Goal: Transaction & Acquisition: Purchase product/service

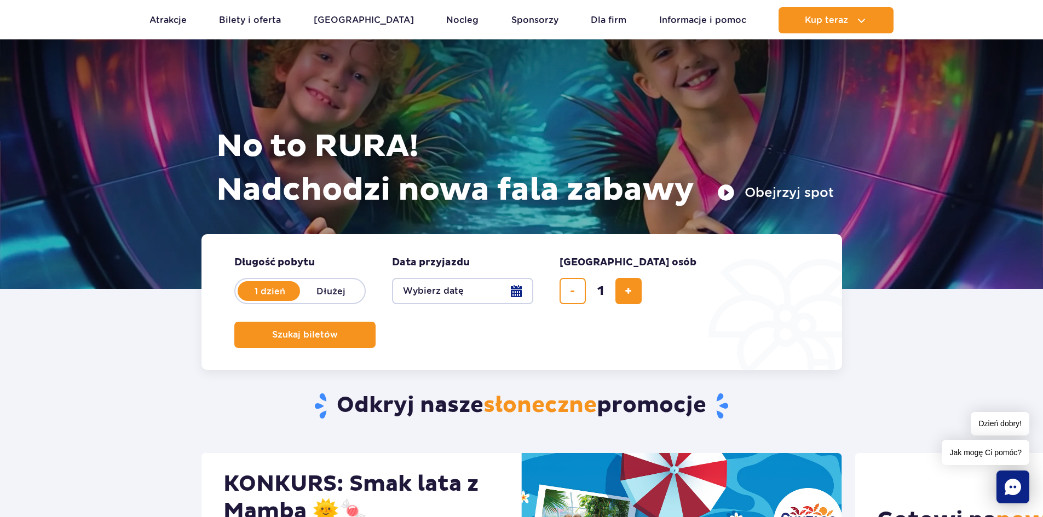
click at [733, 195] on button "Obejrzyj spot" at bounding box center [775, 193] width 117 height 18
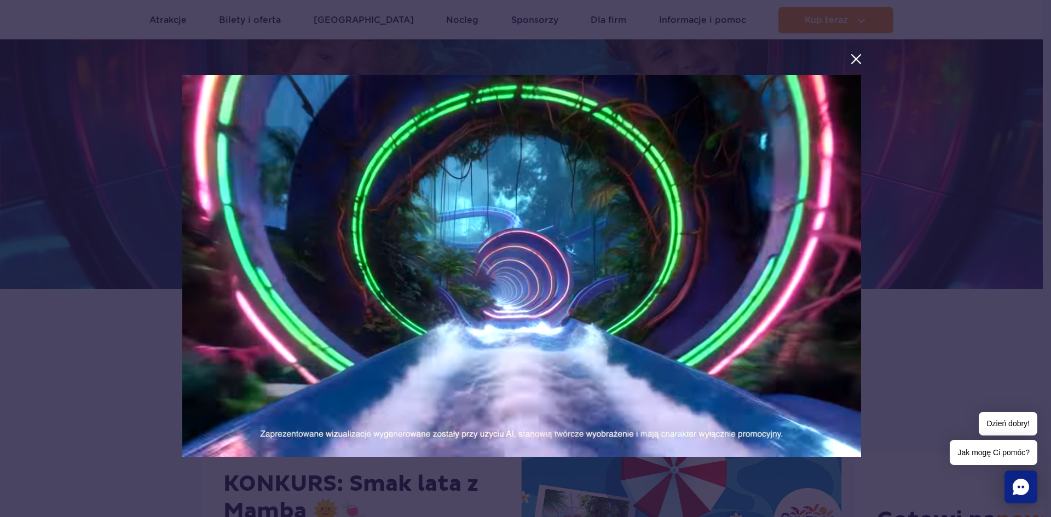
click at [848, 60] on div at bounding box center [521, 259] width 701 height 423
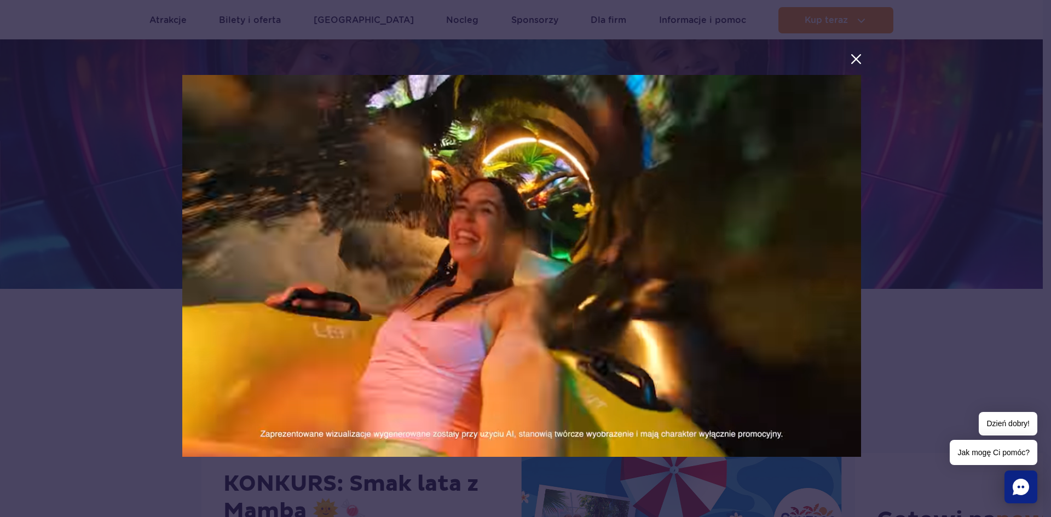
click at [852, 61] on button "menu.aria_label.close_suntago_spot_modal" at bounding box center [856, 59] width 14 height 14
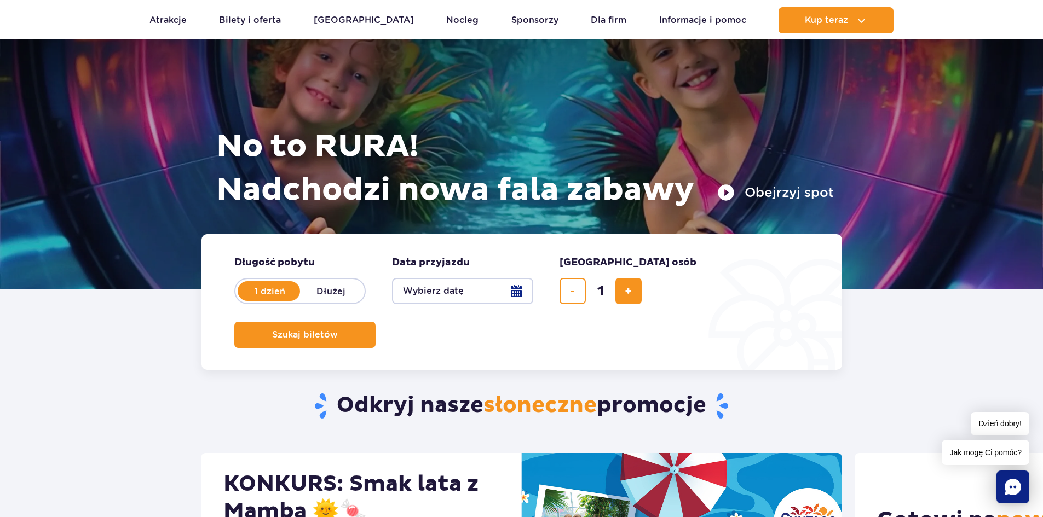
click at [500, 300] on button "Wybierz datę" at bounding box center [462, 291] width 141 height 26
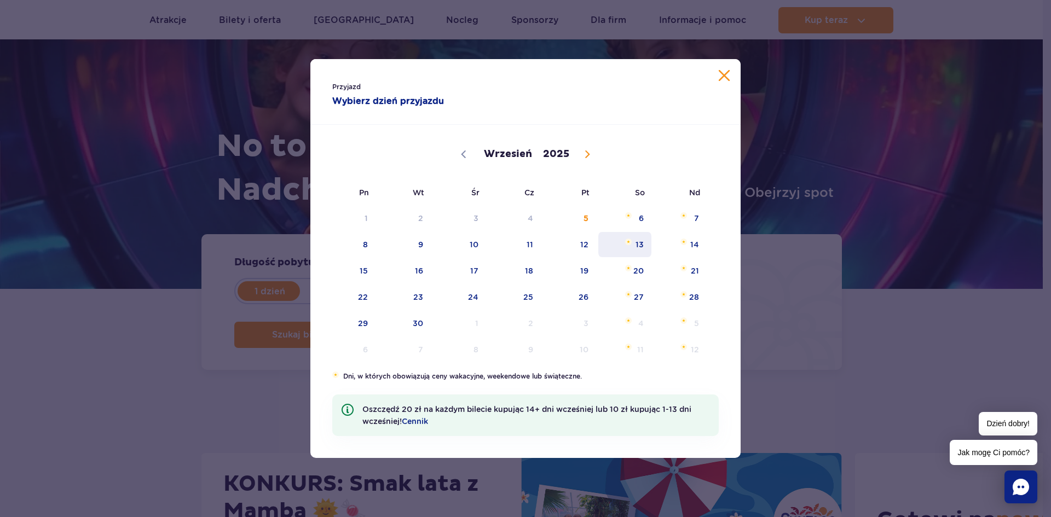
click at [624, 244] on span "13" at bounding box center [624, 244] width 55 height 25
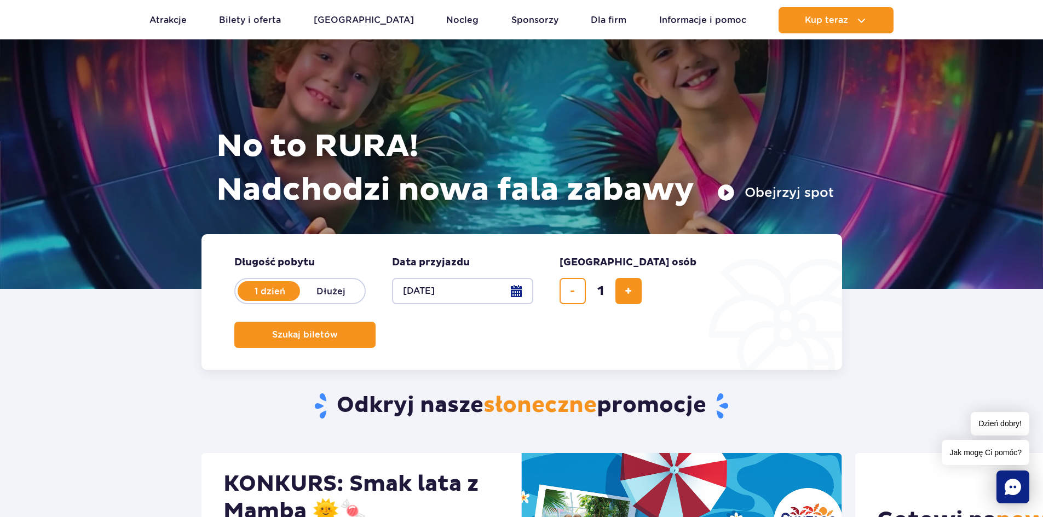
click at [613, 293] on input "1" at bounding box center [600, 291] width 26 height 26
click at [625, 291] on span "dodaj bilet" at bounding box center [628, 291] width 7 height 0
type input "2"
click at [376, 322] on button "Szukaj biletów" at bounding box center [304, 335] width 141 height 26
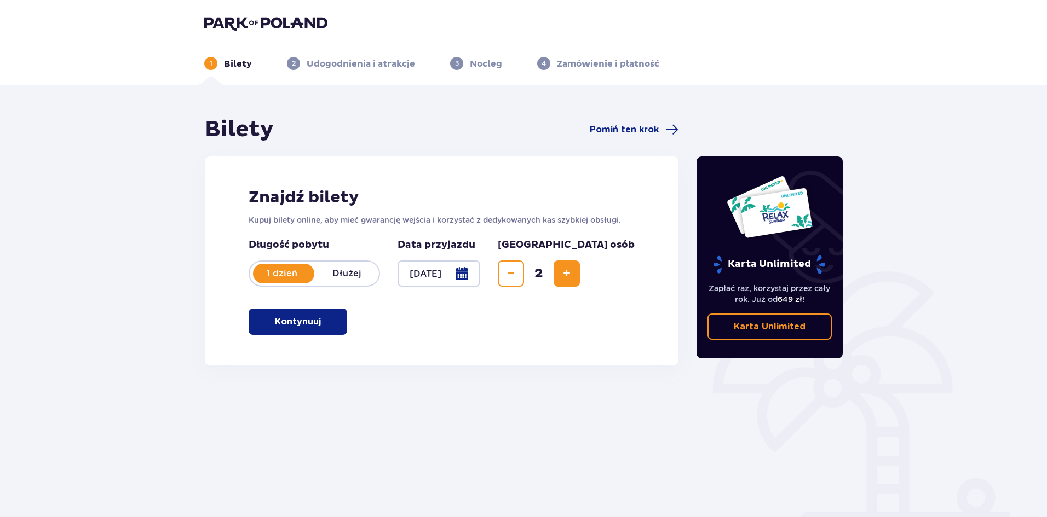
click at [331, 323] on button "Kontynuuj" at bounding box center [298, 322] width 99 height 26
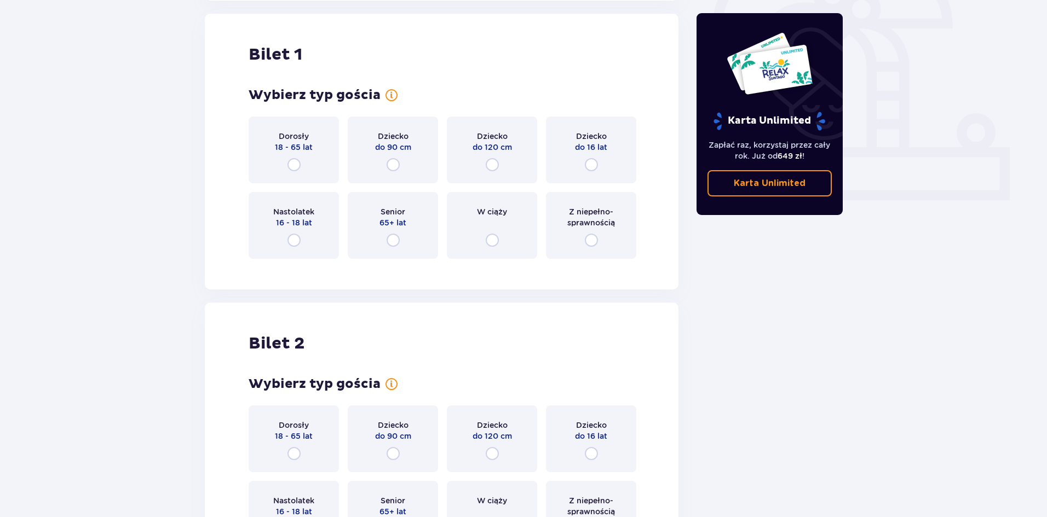
scroll to position [366, 0]
click at [294, 166] on input "radio" at bounding box center [293, 164] width 13 height 13
radio input "true"
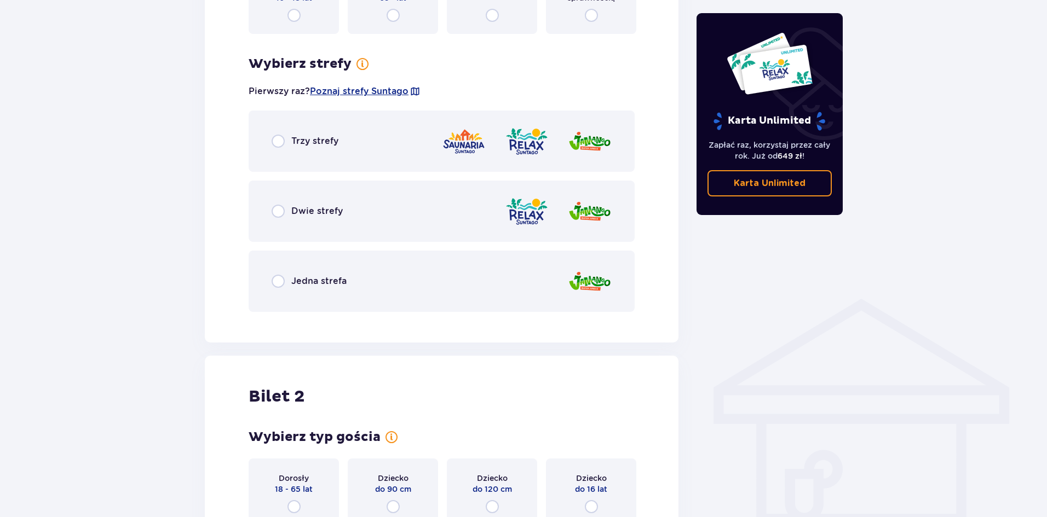
scroll to position [523, 0]
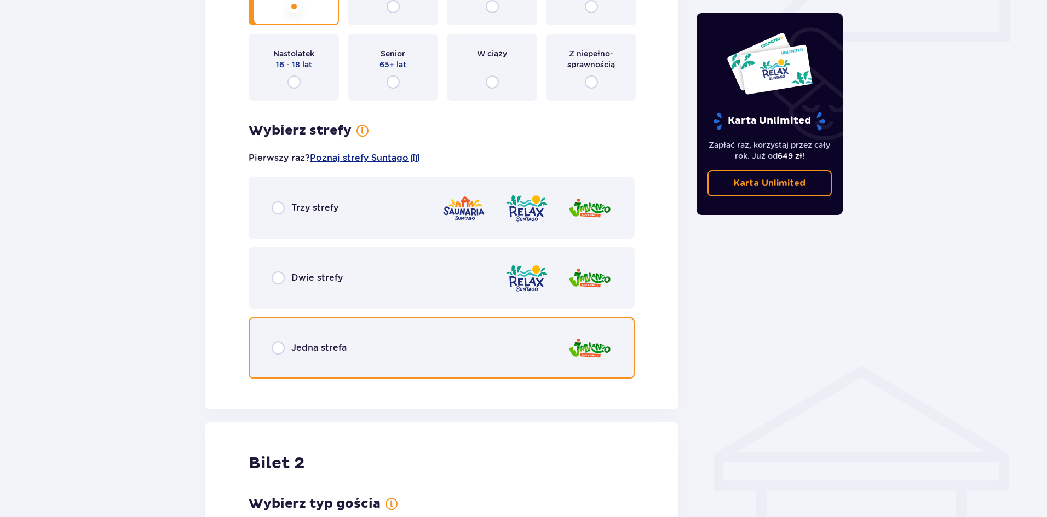
click at [281, 351] on input "radio" at bounding box center [278, 348] width 13 height 13
radio input "true"
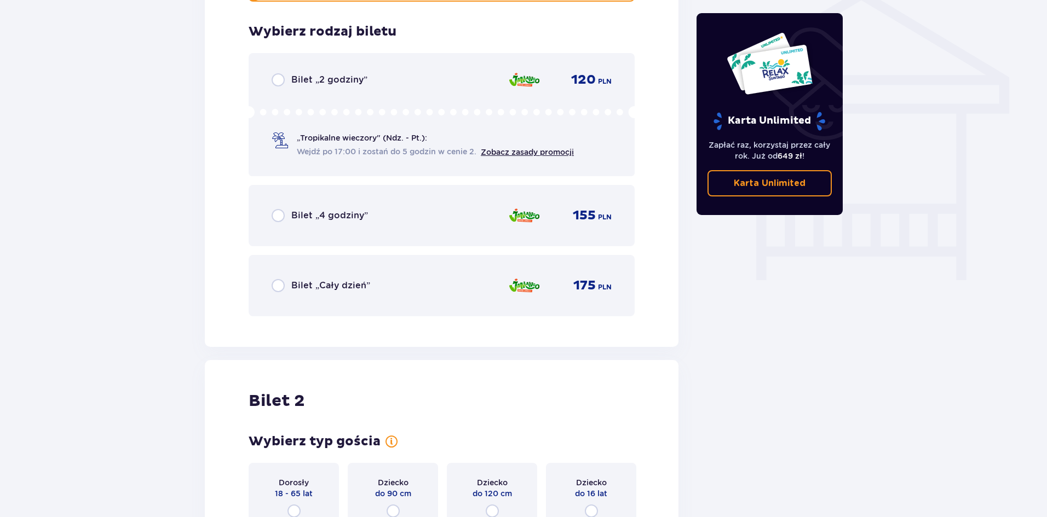
scroll to position [911, 0]
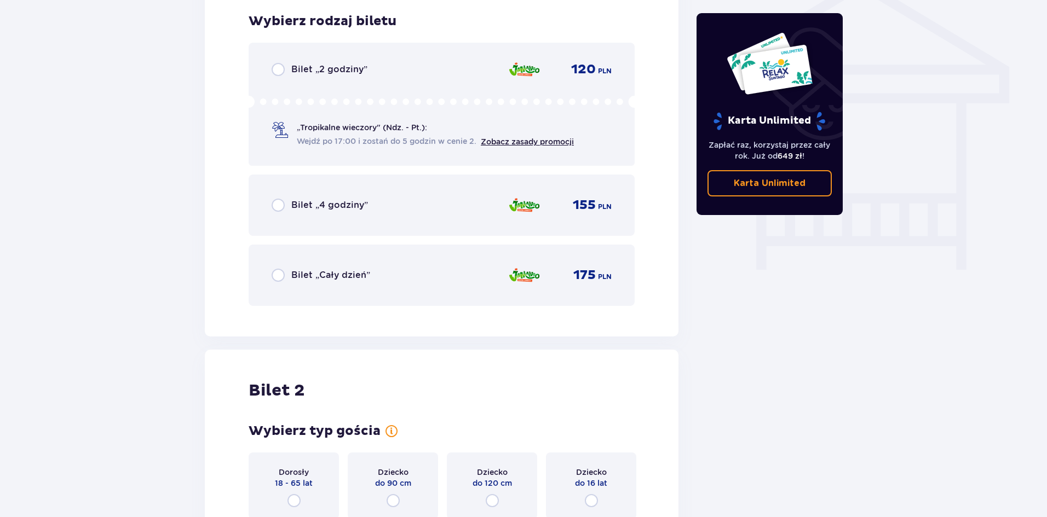
click at [366, 276] on p "Bilet „Cały dzień”" at bounding box center [330, 275] width 79 height 12
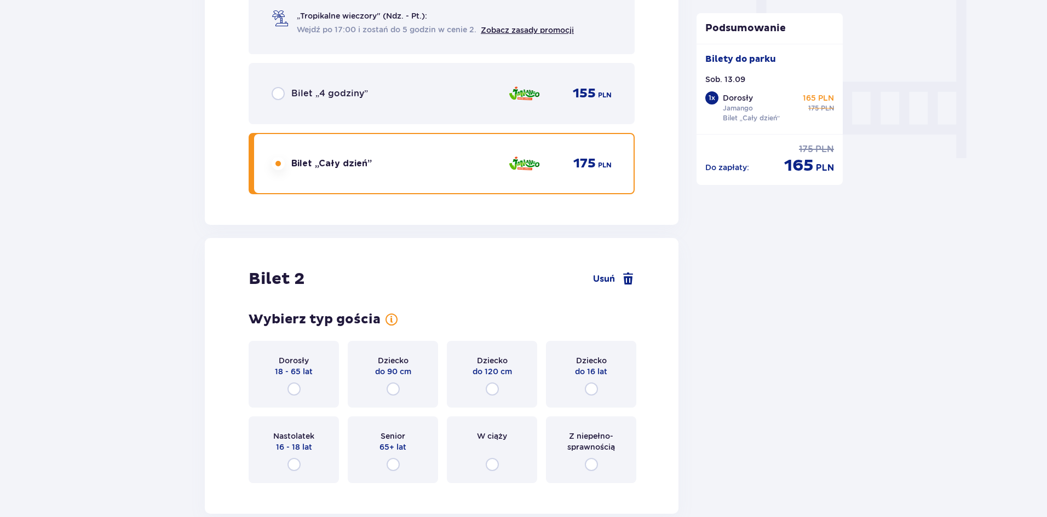
scroll to position [1138, 0]
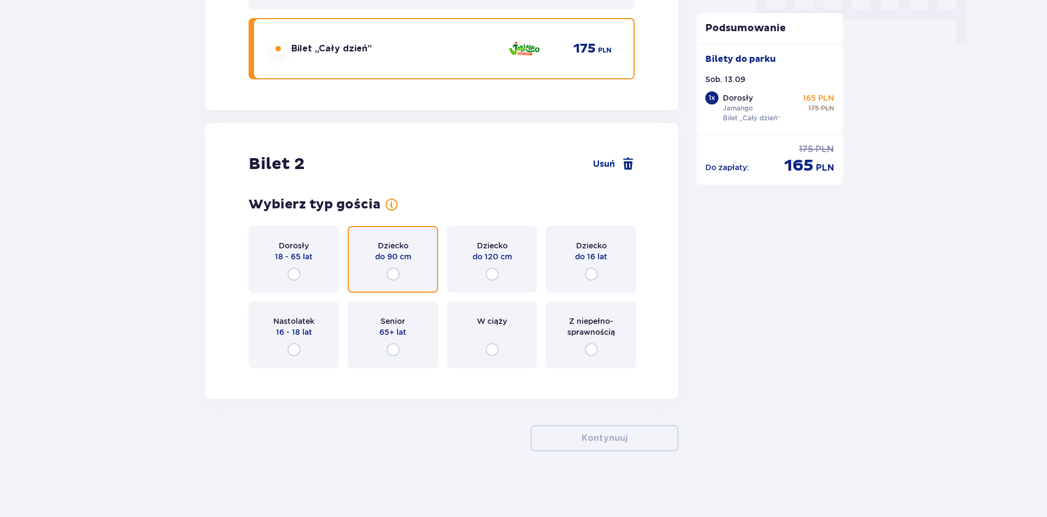
click at [392, 280] on input "radio" at bounding box center [393, 274] width 13 height 13
radio input "true"
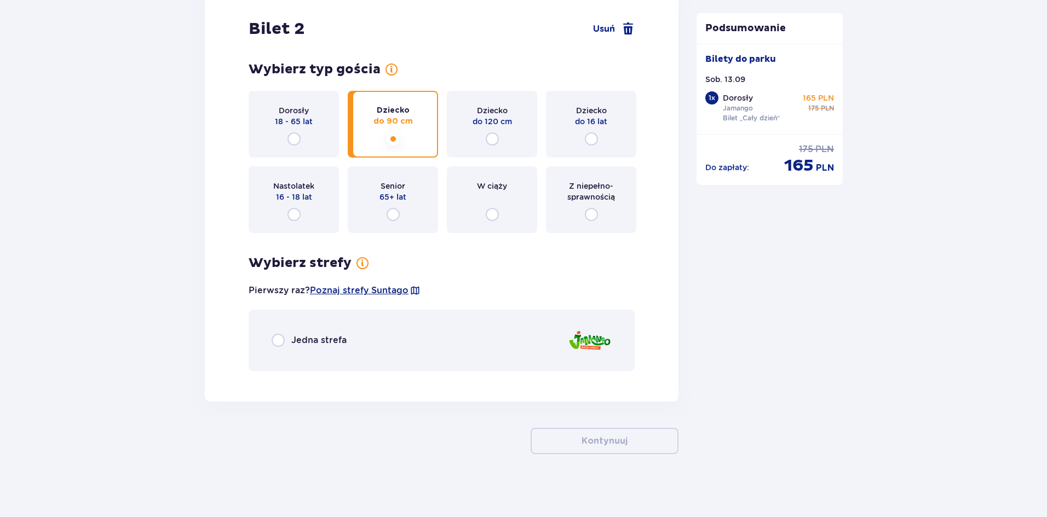
scroll to position [1276, 0]
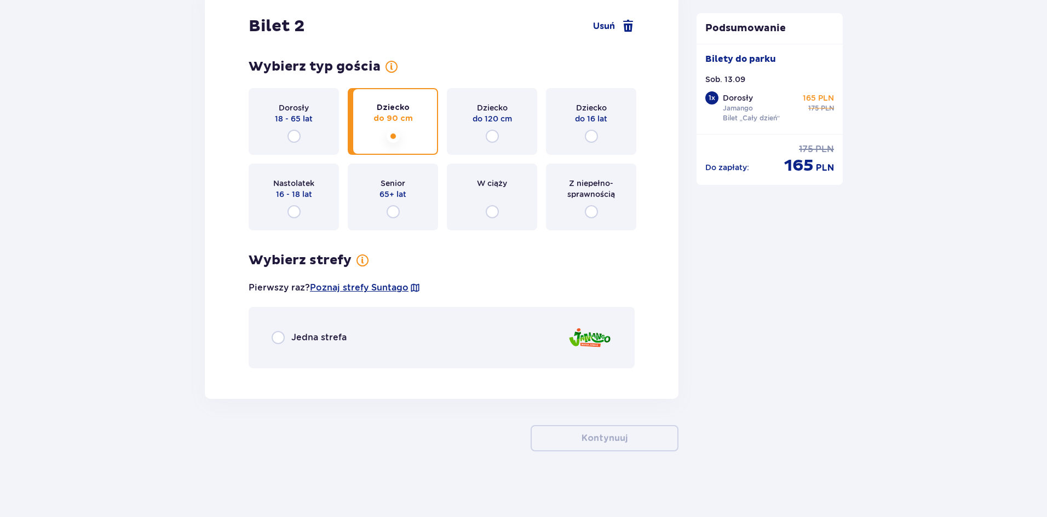
click at [512, 134] on div "Dziecko do 120 cm" at bounding box center [492, 121] width 90 height 67
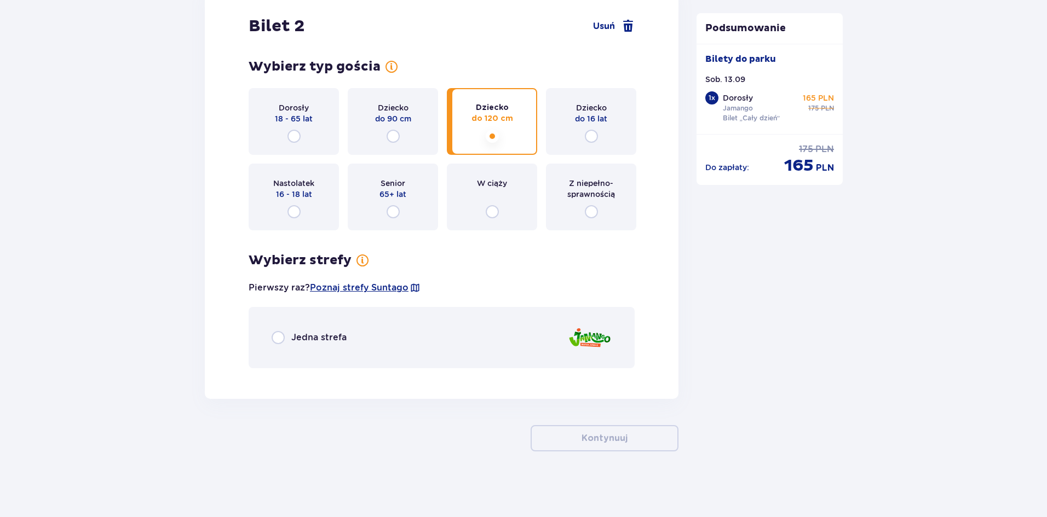
click at [604, 125] on div "Dziecko do 16 lat" at bounding box center [591, 121] width 90 height 67
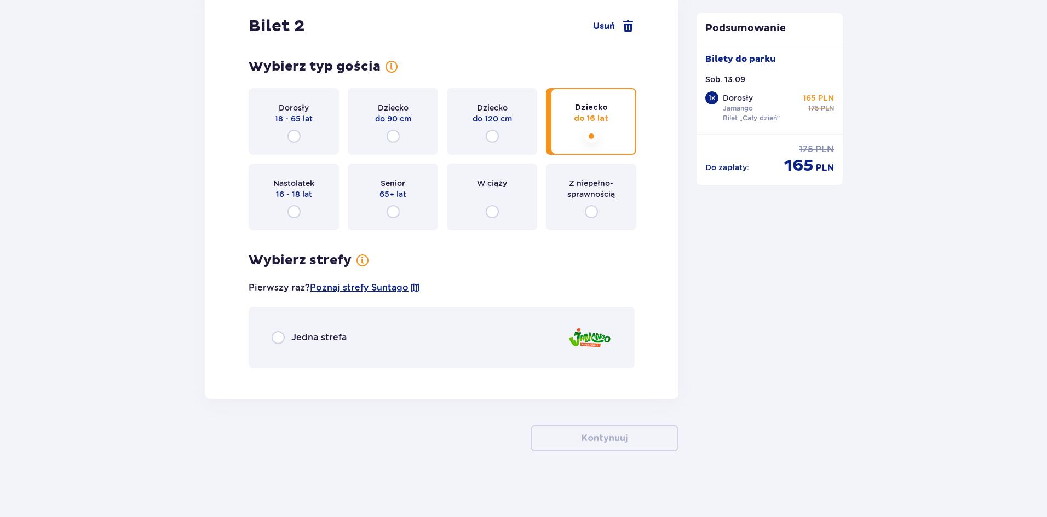
click at [396, 345] on div "Jedna strefa" at bounding box center [442, 337] width 386 height 61
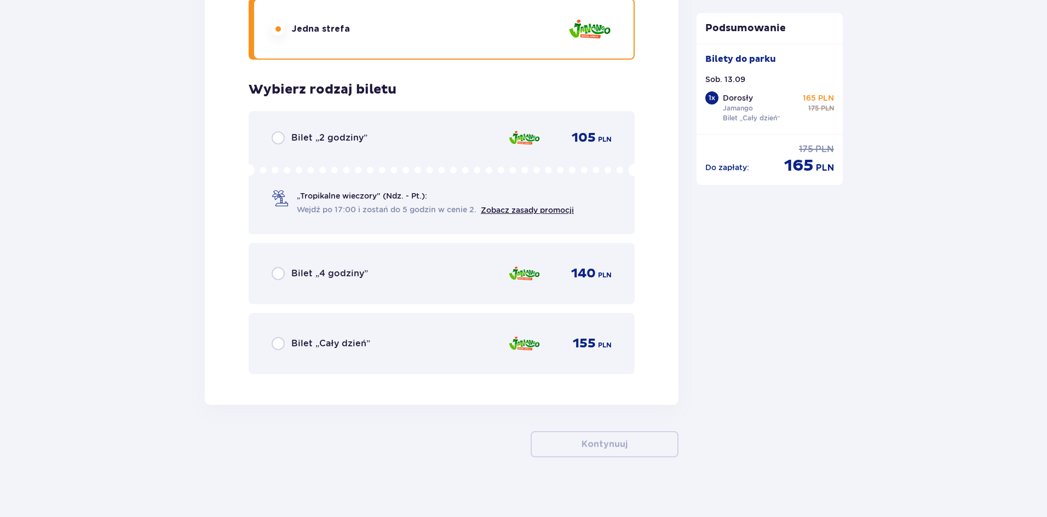
scroll to position [1590, 0]
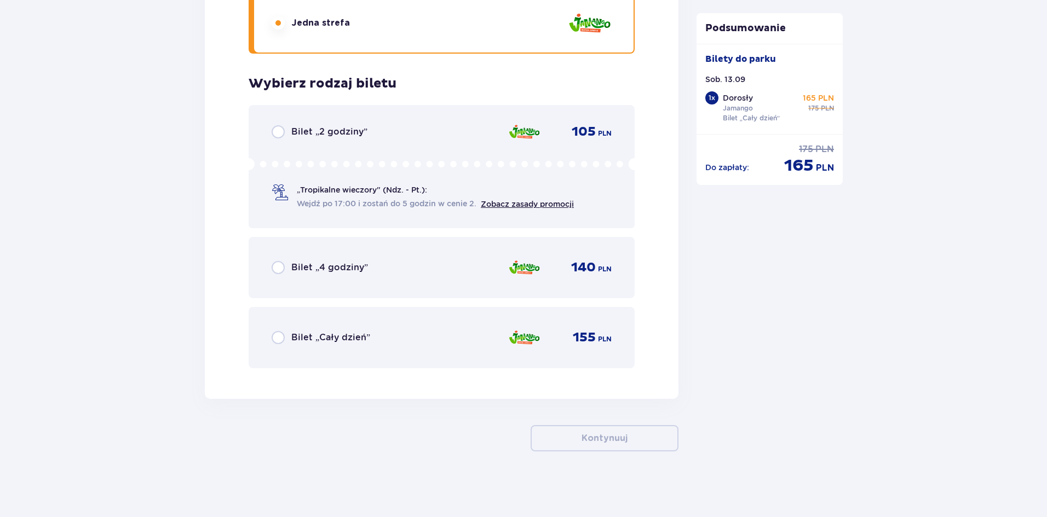
click at [460, 324] on div "Bilet „Cały dzień” 155 PLN" at bounding box center [442, 337] width 386 height 61
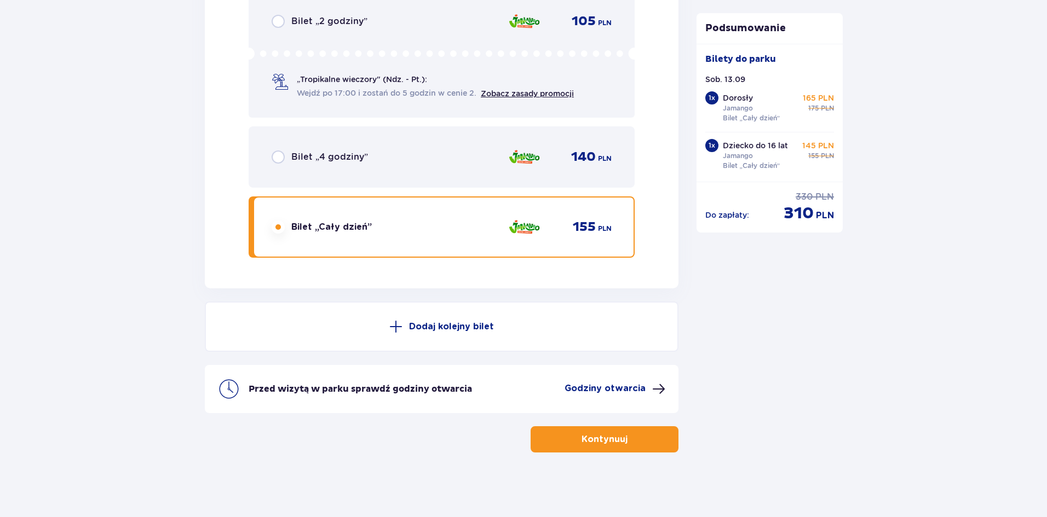
scroll to position [1702, 0]
click at [661, 428] on button "Kontynuuj" at bounding box center [604, 438] width 148 height 26
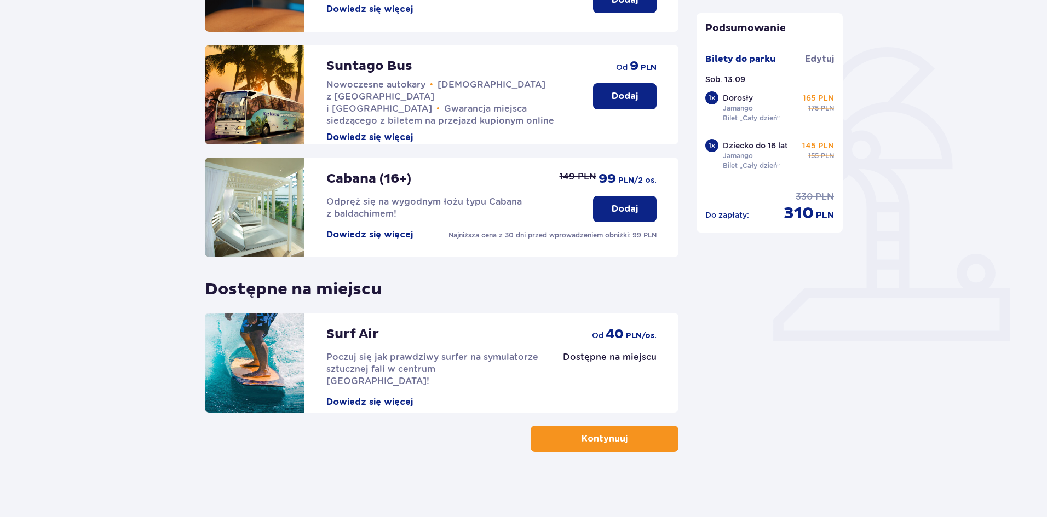
scroll to position [225, 0]
